Goal: Navigation & Orientation: Understand site structure

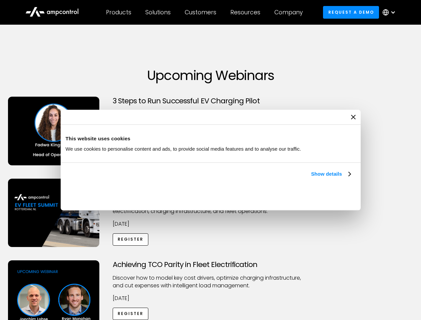
click at [311, 178] on link "Show details" at bounding box center [330, 174] width 39 height 8
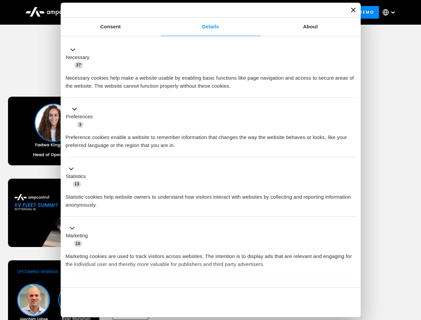
click at [351, 90] on div "Necessary cookies help make a website usable by enabling basic functions like p…" at bounding box center [211, 79] width 290 height 21
click at [414, 269] on div "Achieving TCO Parity in Fleet Electrification Discover how to model key cost dr…" at bounding box center [210, 312] width 419 height 105
click at [205, 12] on div "Customers" at bounding box center [201, 12] width 32 height 7
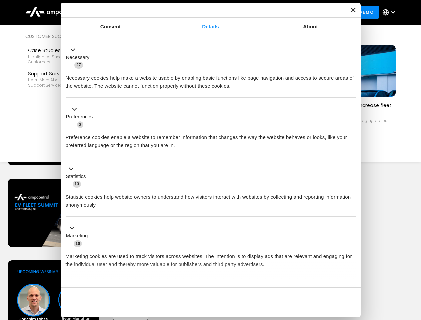
click at [118, 12] on div "Products" at bounding box center [118, 12] width 25 height 7
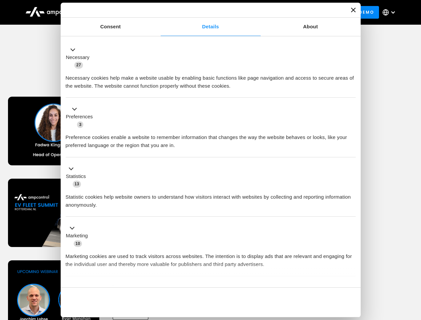
click at [158, 12] on div "Solutions" at bounding box center [157, 12] width 25 height 7
click at [202, 12] on div "Customers" at bounding box center [201, 12] width 32 height 7
click at [247, 12] on div "Resources" at bounding box center [245, 12] width 30 height 7
click at [291, 12] on div "Company" at bounding box center [288, 12] width 28 height 7
click at [391, 12] on div at bounding box center [392, 12] width 5 height 5
